Goal: Communication & Community: Ask a question

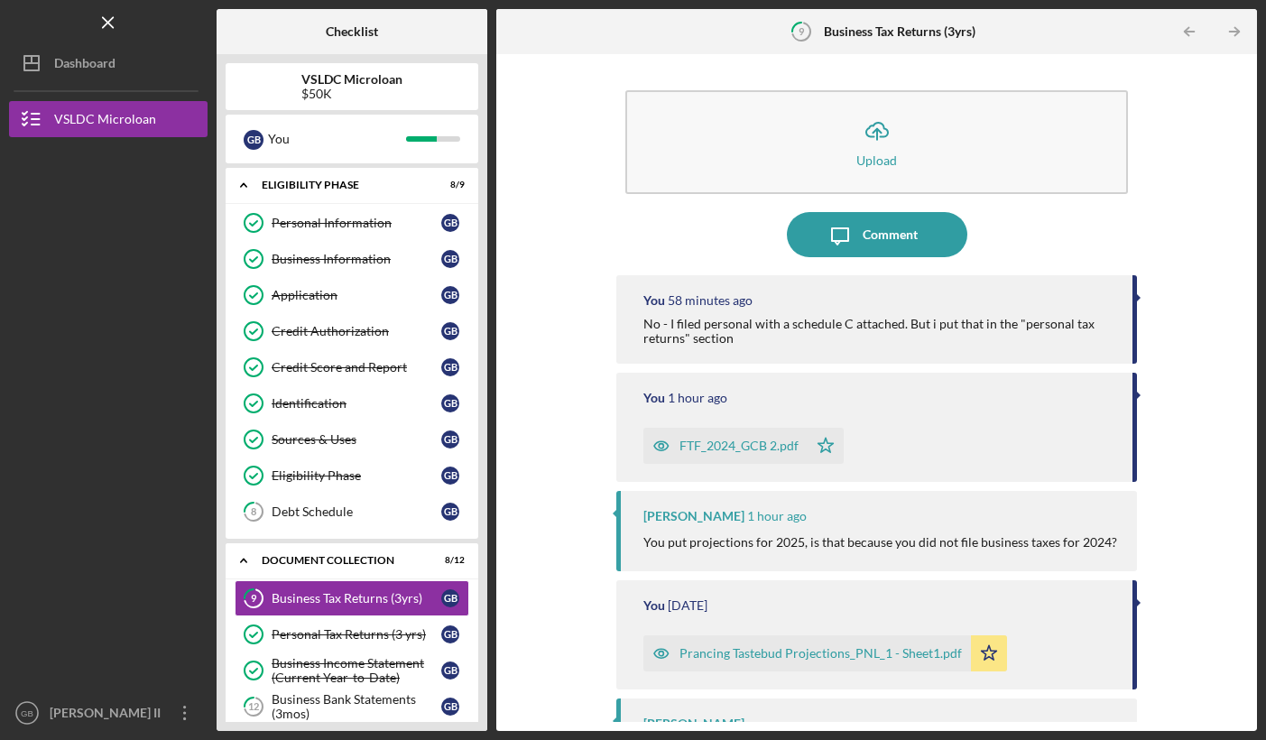
scroll to position [404, 0]
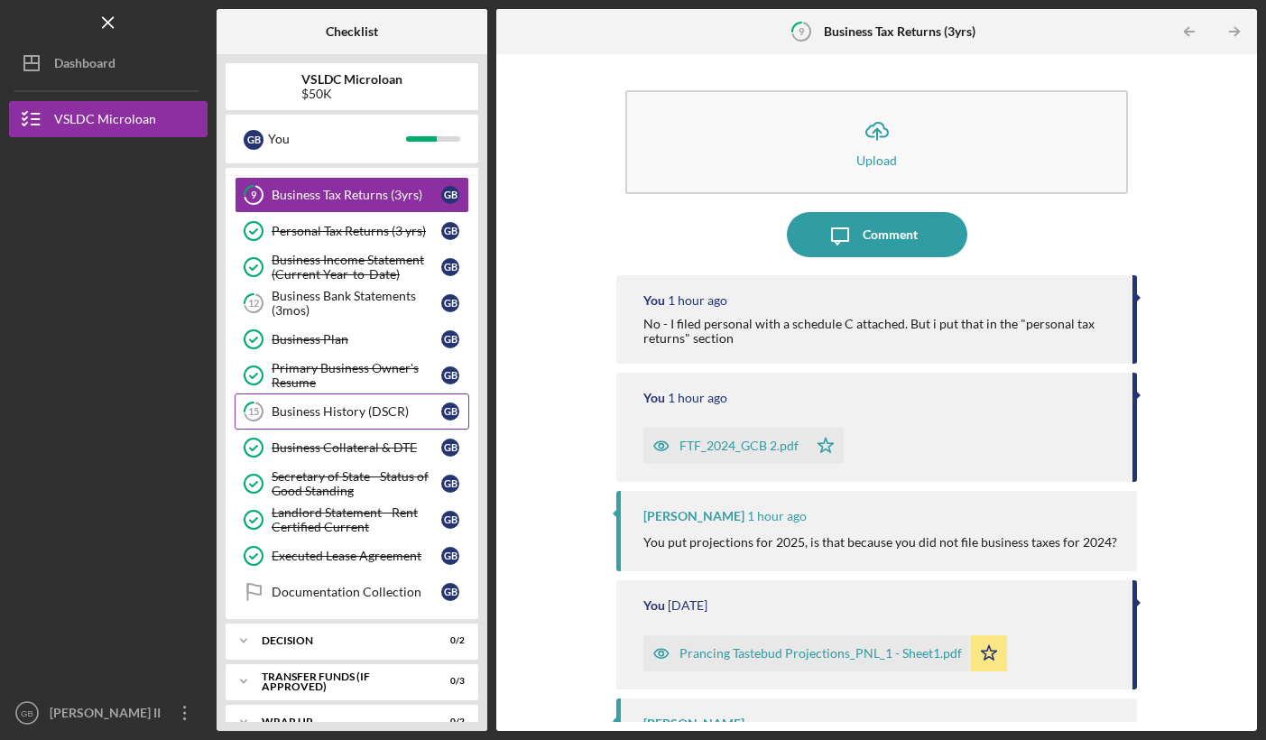
click at [326, 413] on div "Business History (DSCR)" at bounding box center [357, 411] width 170 height 14
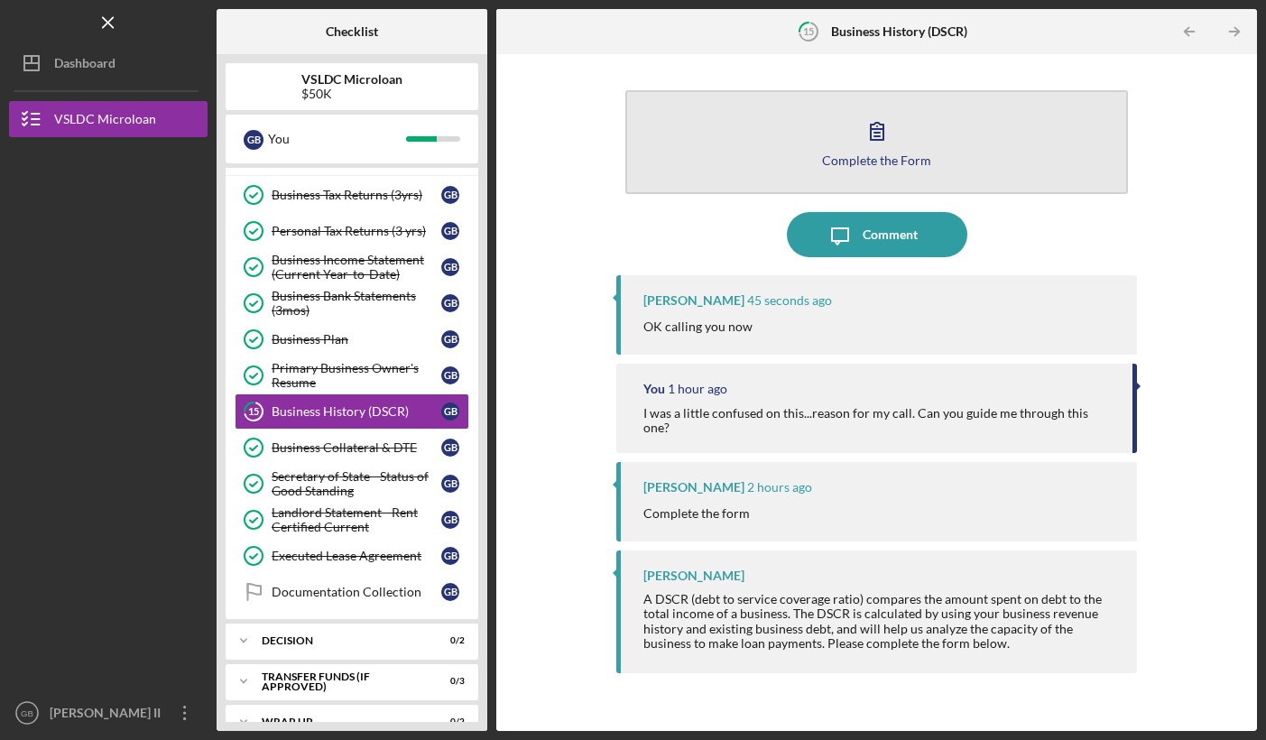
click at [854, 140] on button "Complete the Form Form" at bounding box center [877, 142] width 502 height 104
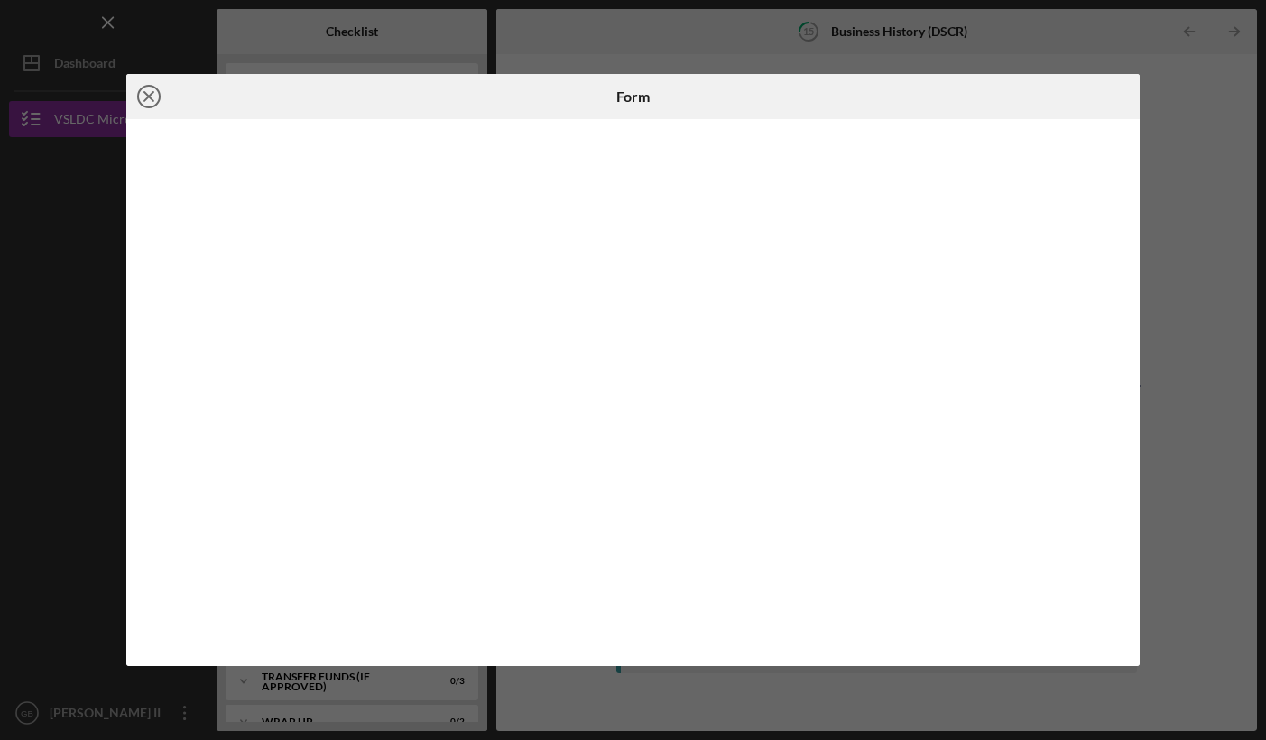
click at [158, 86] on icon "Icon/Close" at bounding box center [148, 96] width 45 height 45
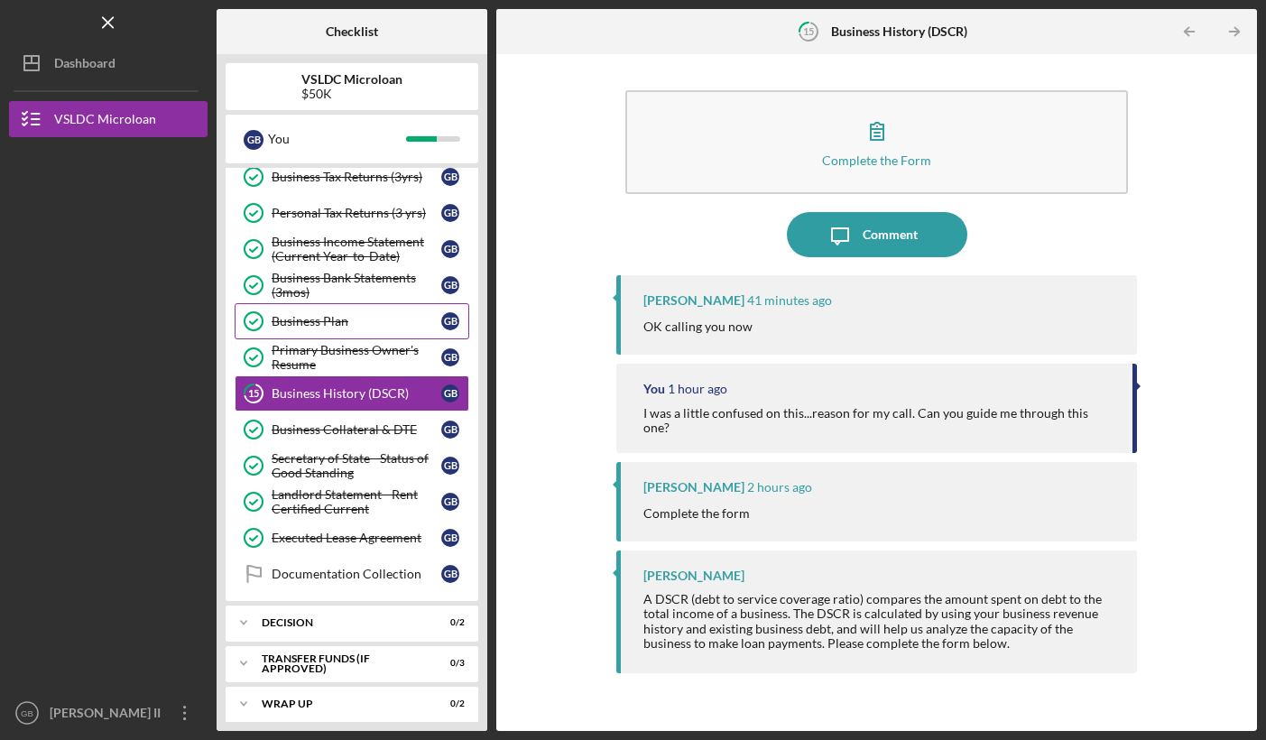
scroll to position [431, 0]
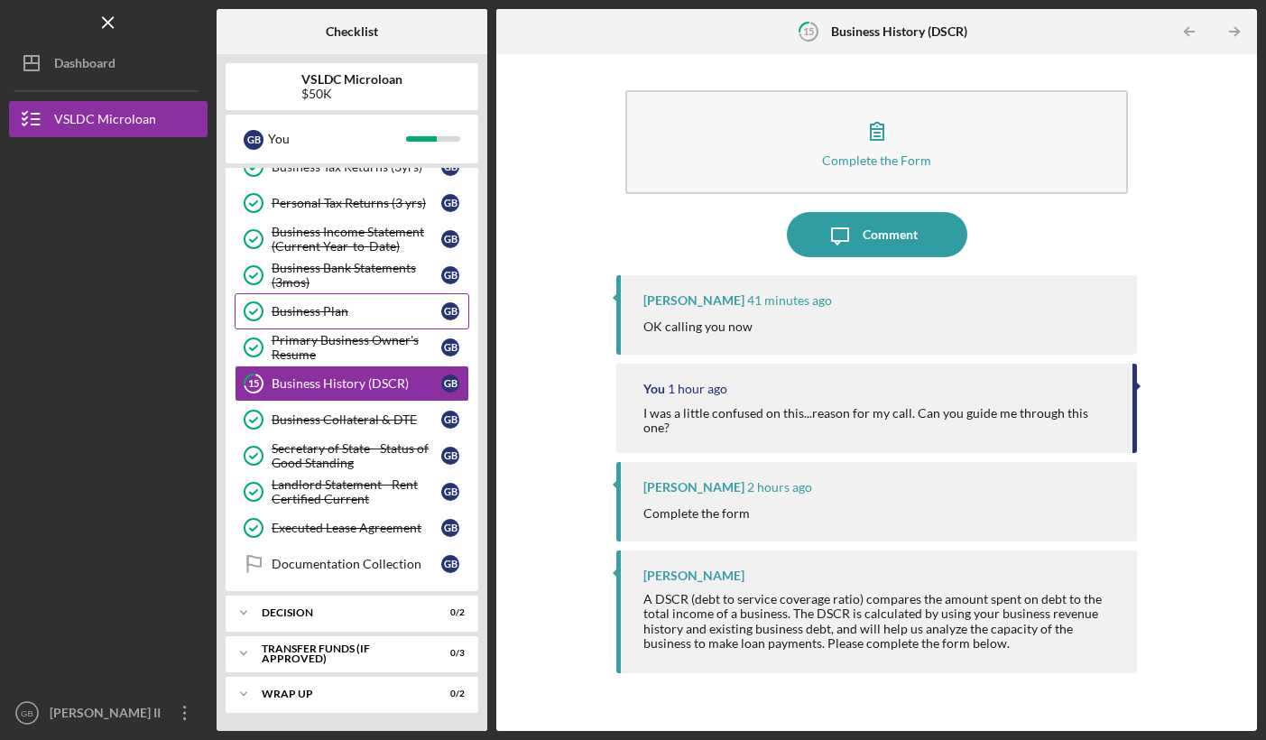
click at [314, 310] on div "Business Plan" at bounding box center [357, 311] width 170 height 14
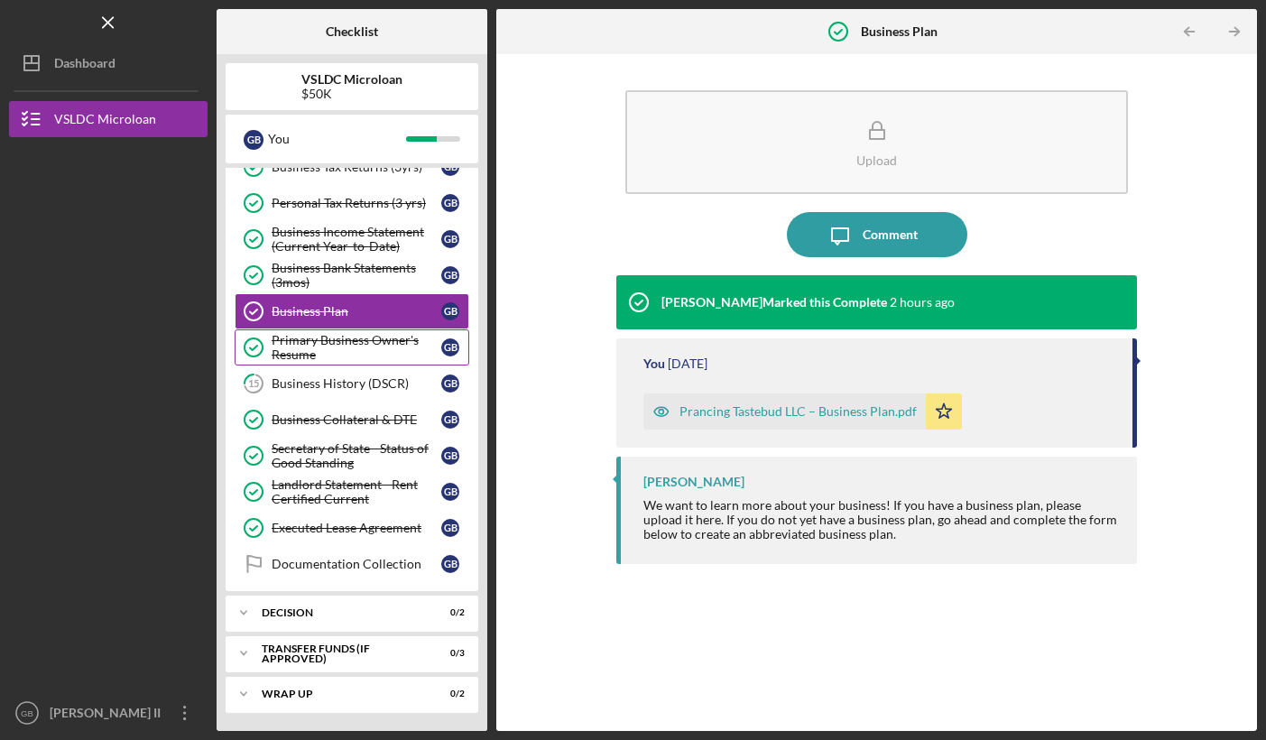
click at [311, 337] on div "Primary Business Owner's Resume" at bounding box center [357, 347] width 170 height 29
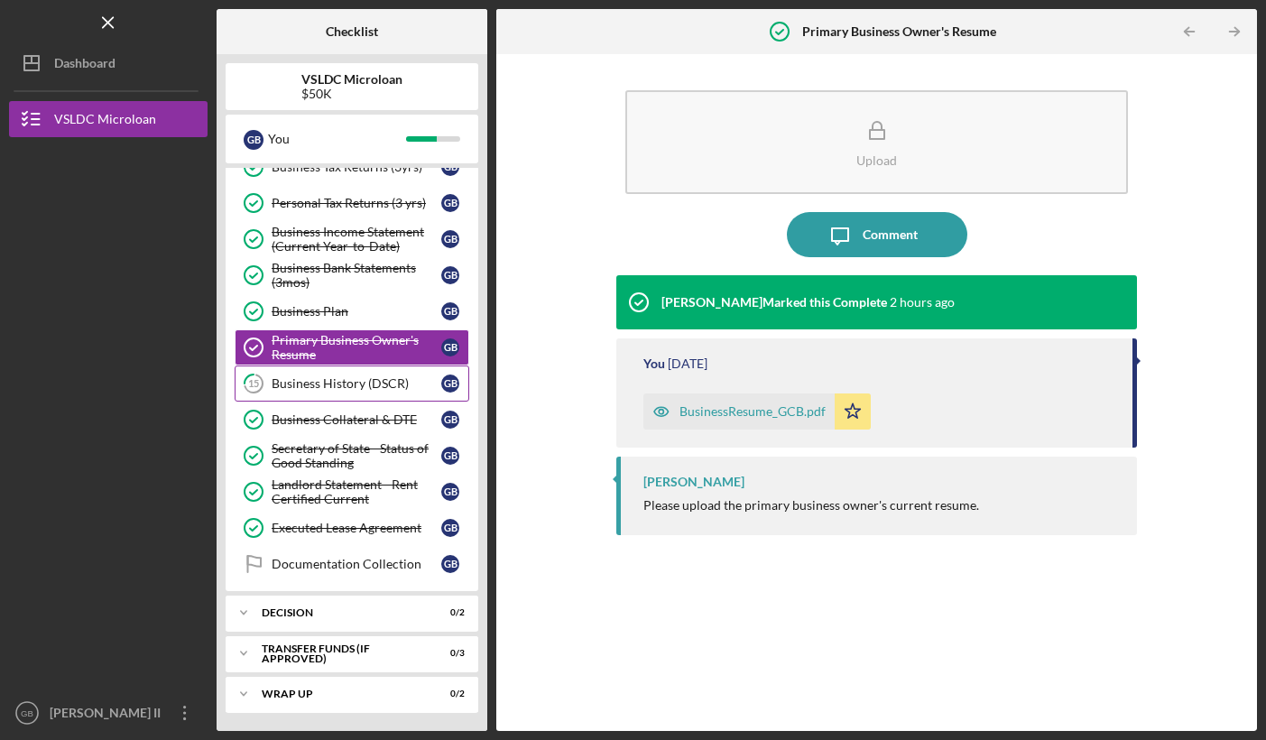
click at [304, 390] on div "Business History (DSCR)" at bounding box center [357, 383] width 170 height 14
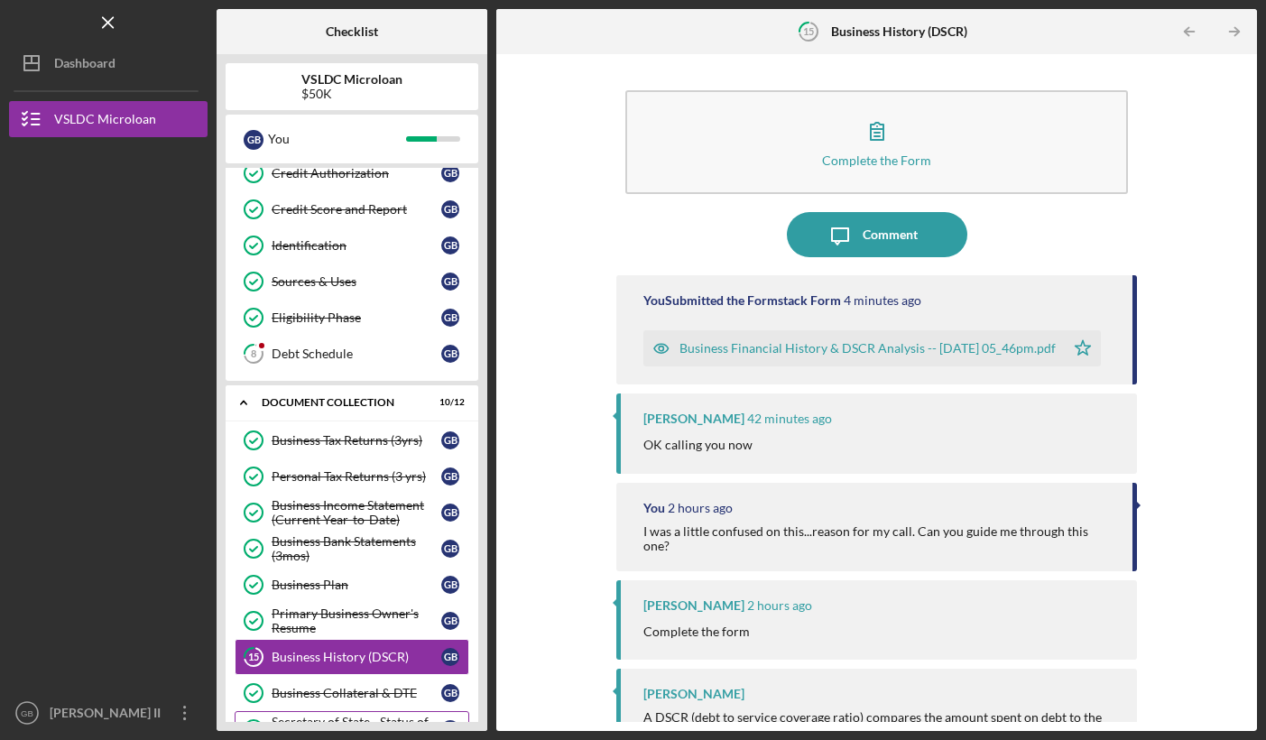
scroll to position [137, 0]
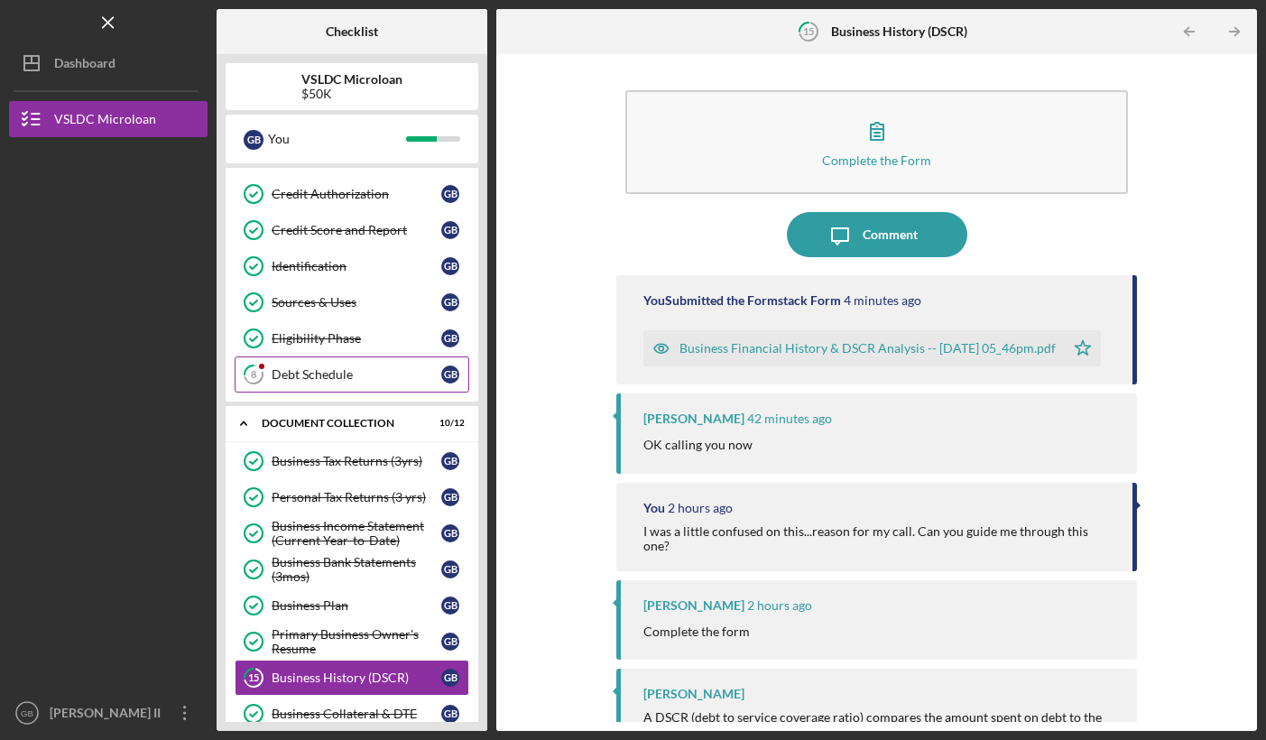
click at [306, 380] on div "Debt Schedule" at bounding box center [357, 374] width 170 height 14
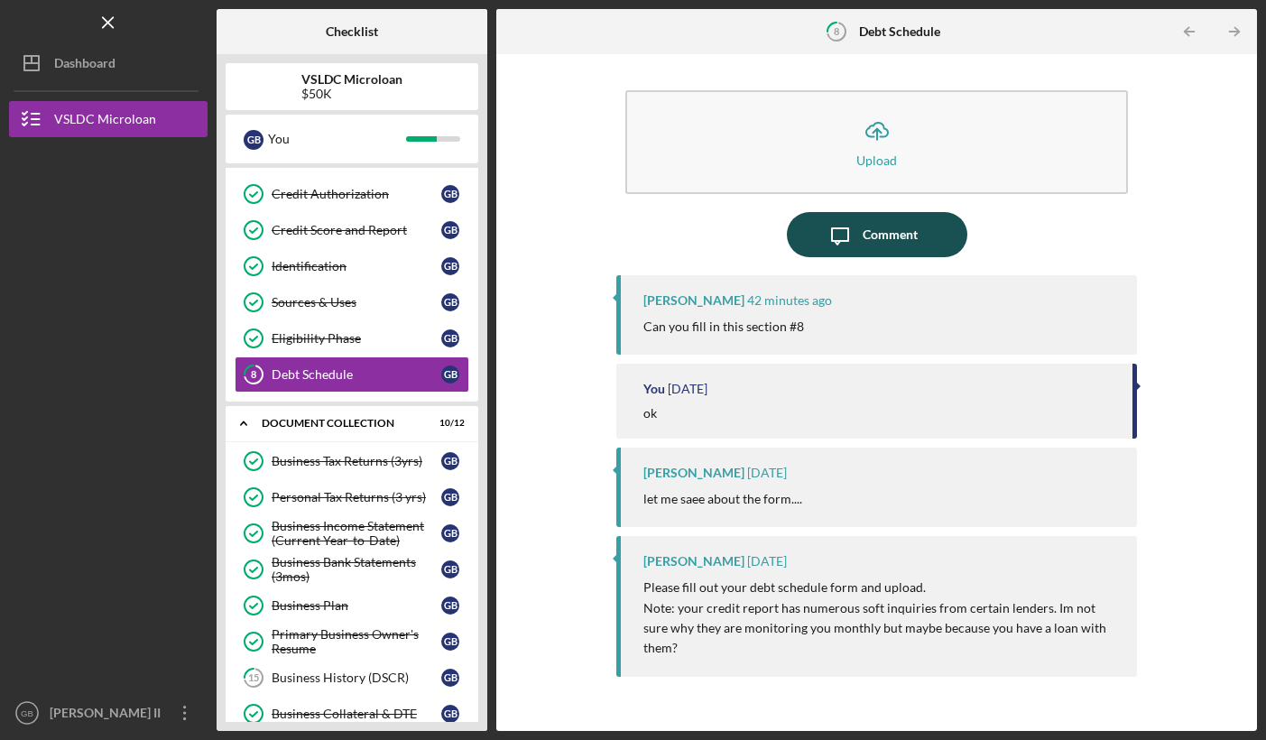
click at [834, 239] on icon "Icon/Message" at bounding box center [840, 234] width 45 height 45
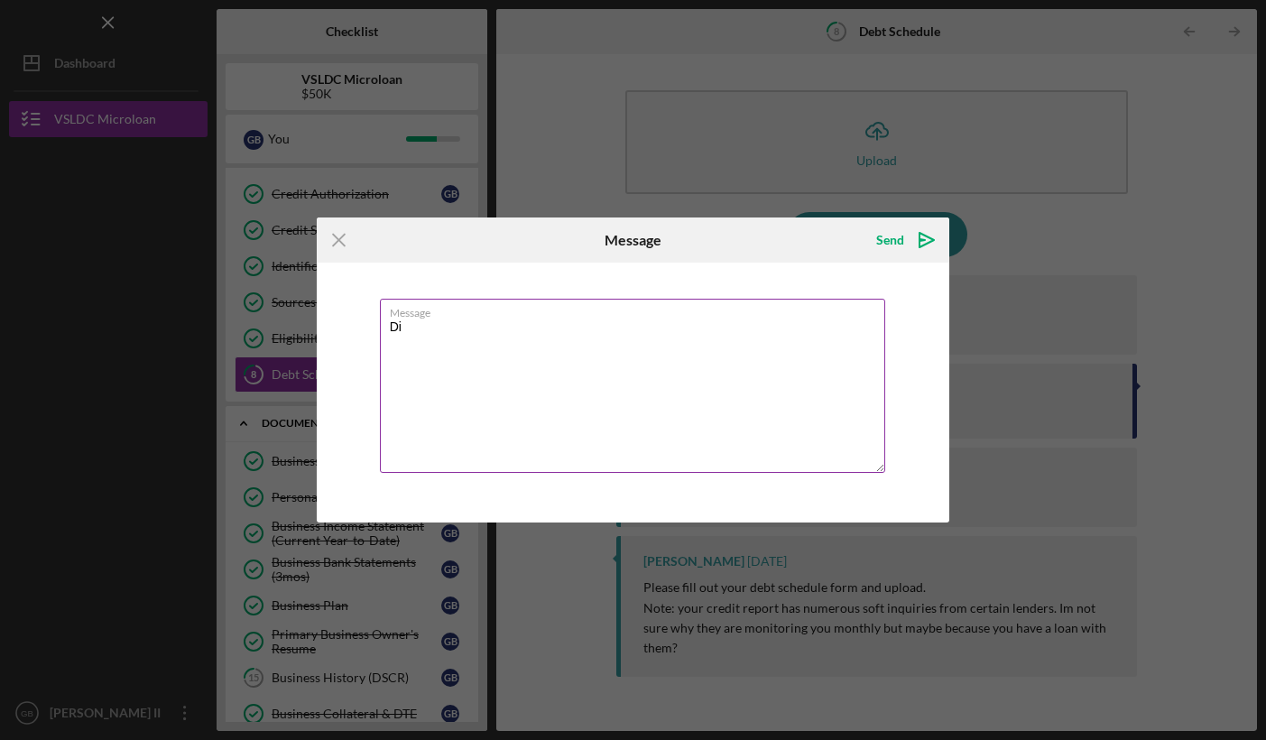
type textarea "D"
click at [417, 330] on textarea "I dont have a form" at bounding box center [633, 386] width 506 height 174
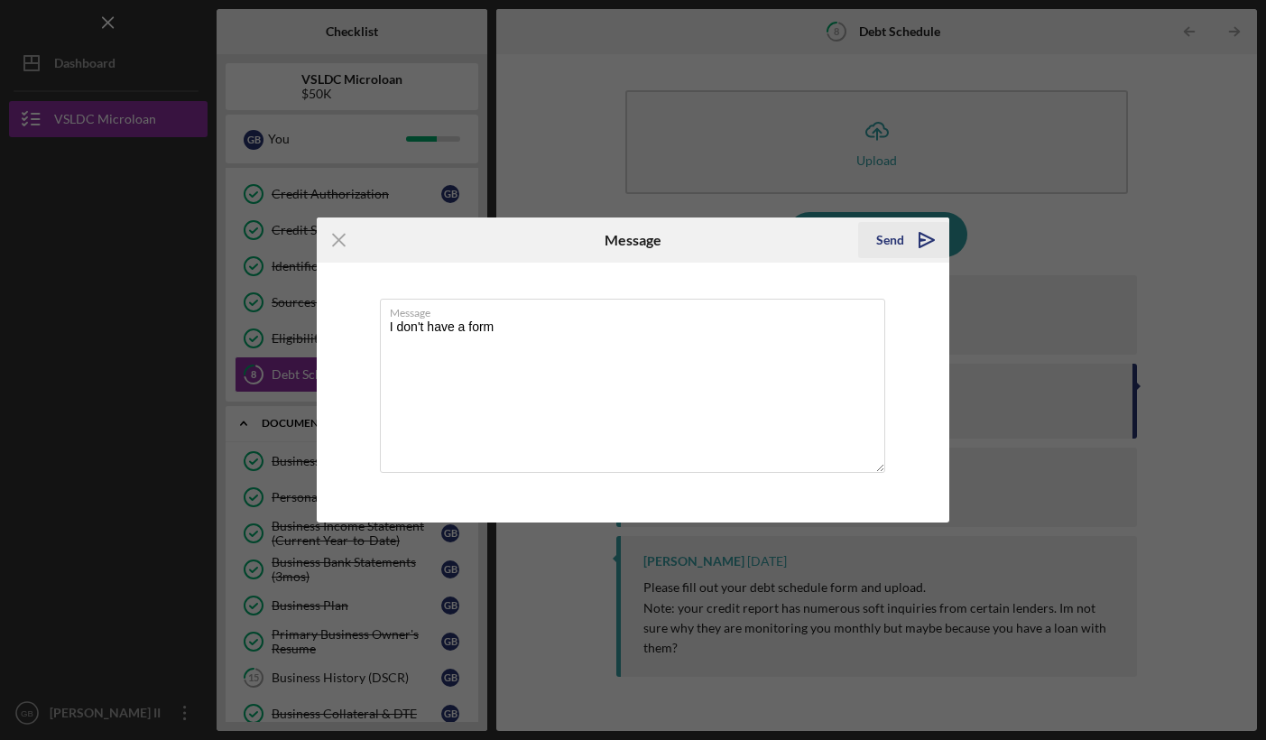
type textarea "I don't have a form"
click at [921, 246] on polygon "submit" at bounding box center [927, 240] width 14 height 14
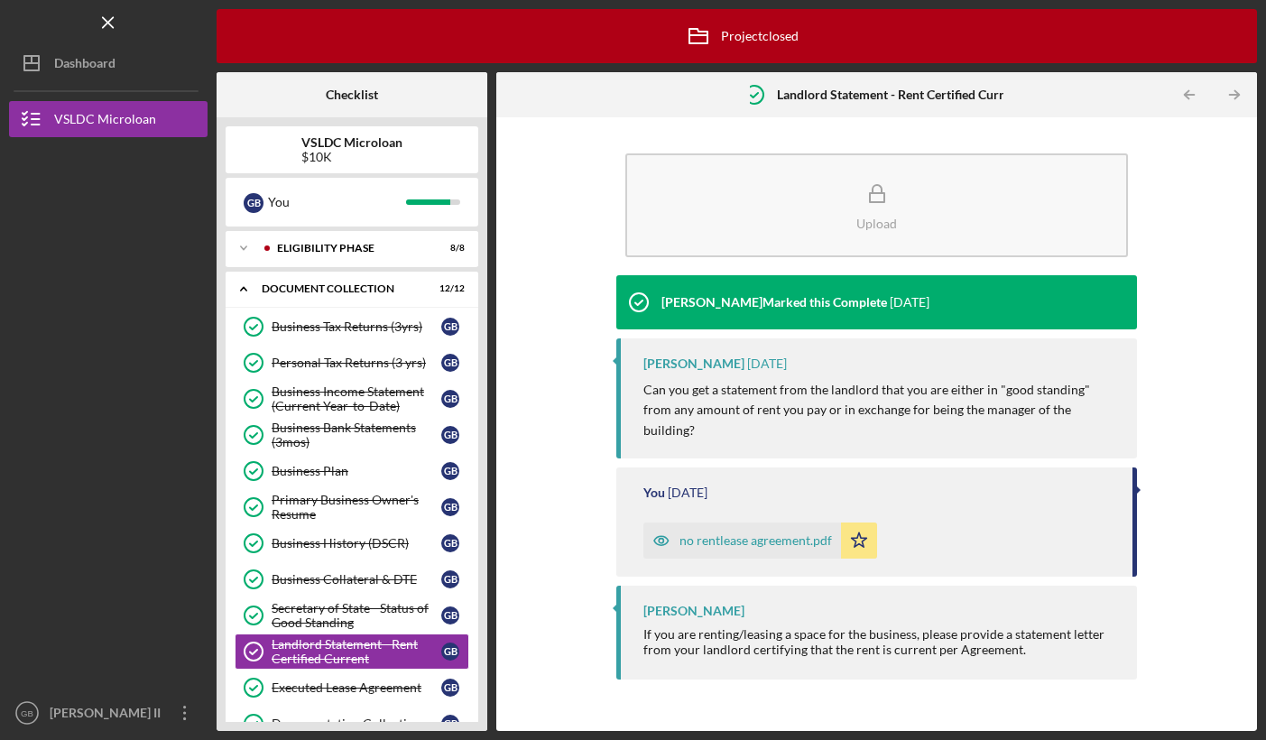
scroll to position [100, 0]
